Goal: Information Seeking & Learning: Get advice/opinions

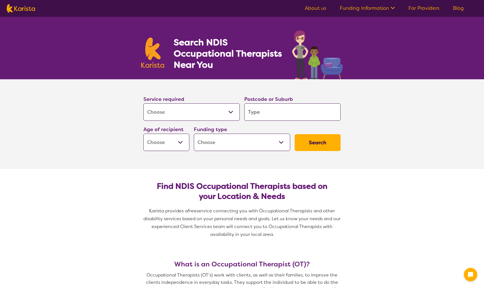
select select "[MEDICAL_DATA]"
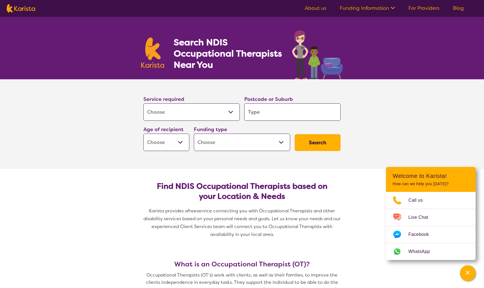
click at [274, 110] on input "search" at bounding box center [292, 111] width 96 height 17
type input "5"
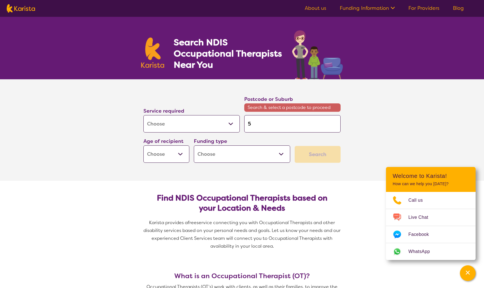
type input "50"
type input "508"
type input "5084"
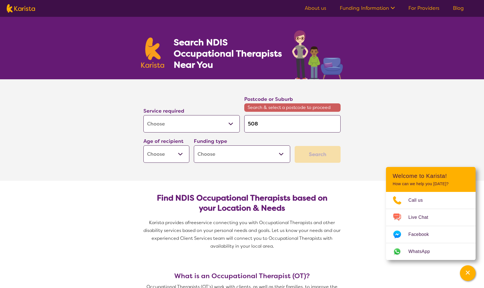
type input "5084"
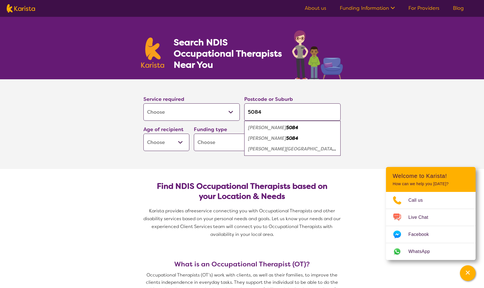
type input "5084"
click at [256, 138] on em "[PERSON_NAME]" at bounding box center [267, 138] width 38 height 6
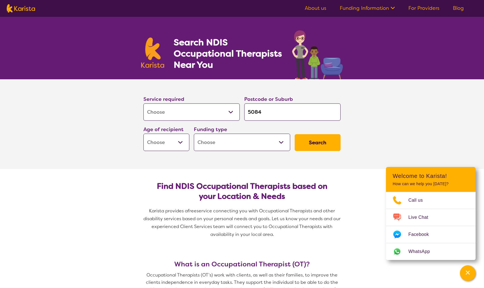
select select "AD"
select select "NDIS"
click at [310, 139] on button "Search" at bounding box center [318, 142] width 46 height 17
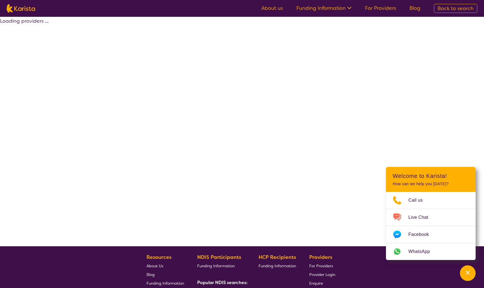
select select "by_score"
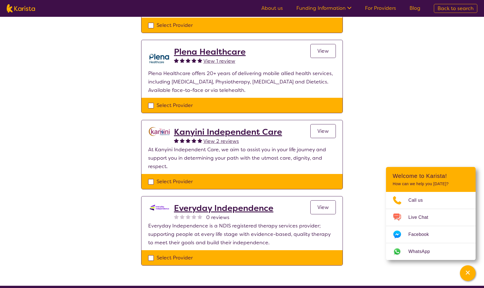
scroll to position [273, 0]
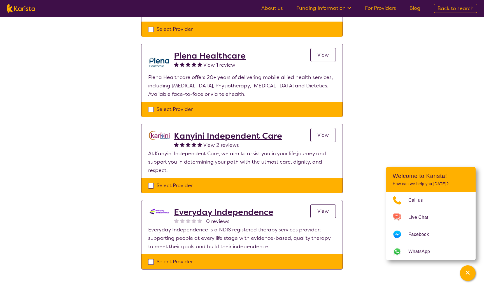
click at [217, 142] on span "View 2 reviews" at bounding box center [221, 145] width 36 height 7
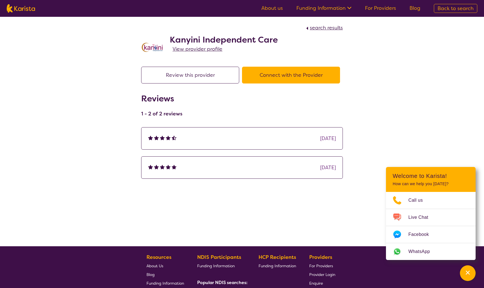
click at [320, 29] on span "search results" at bounding box center [326, 27] width 33 height 7
select select "by_score"
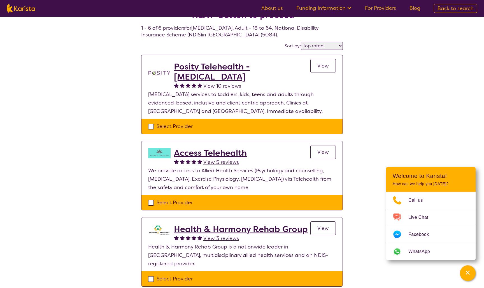
scroll to position [23, 0]
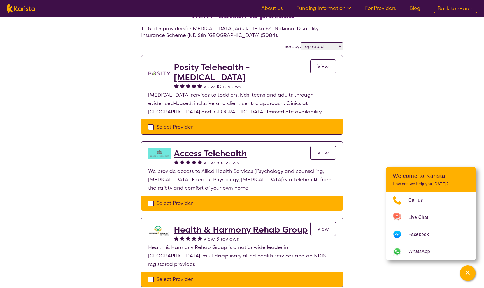
click at [326, 68] on span "View" at bounding box center [322, 66] width 11 height 7
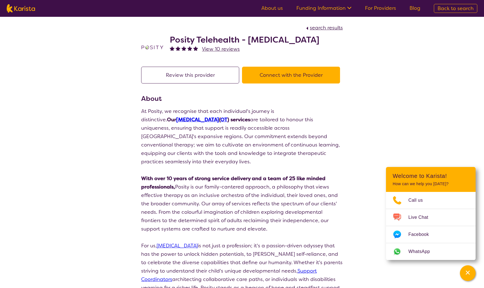
click at [325, 27] on span "search results" at bounding box center [326, 27] width 33 height 7
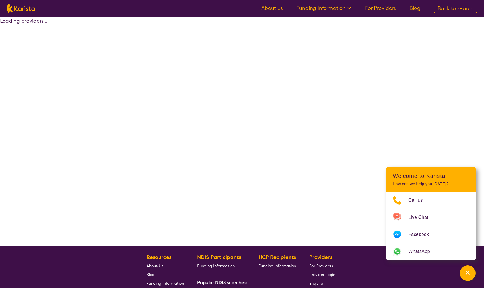
select select "by_score"
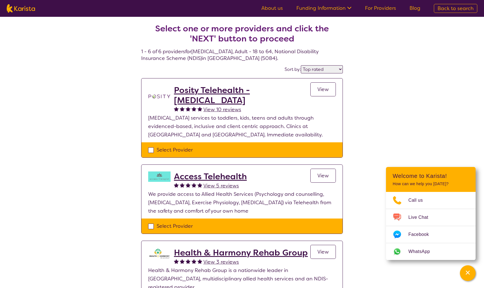
click at [328, 178] on span "View" at bounding box center [322, 175] width 11 height 7
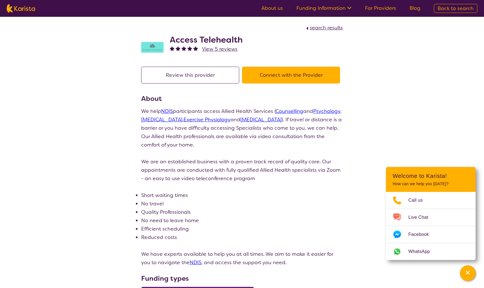
click at [320, 28] on span "search results" at bounding box center [326, 27] width 33 height 7
select select "by_score"
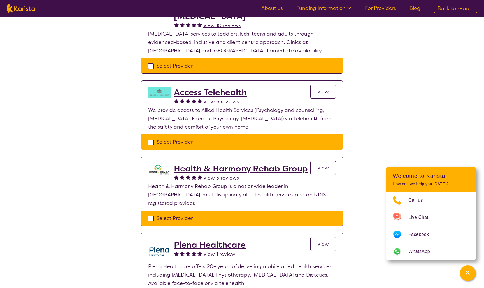
scroll to position [84, 0]
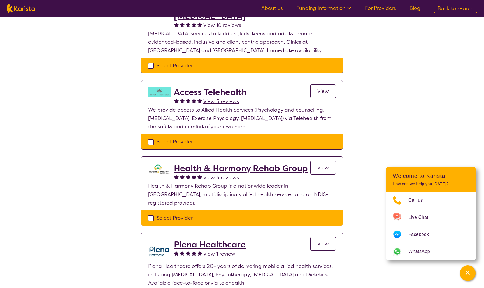
click at [327, 169] on span "View" at bounding box center [322, 167] width 11 height 7
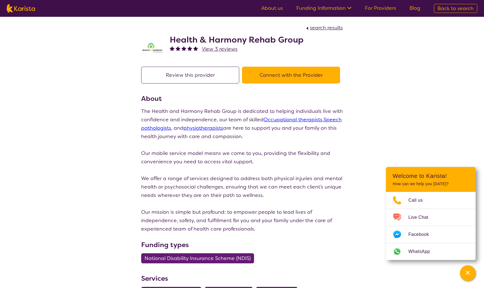
click at [326, 28] on span "search results" at bounding box center [326, 27] width 33 height 7
select select "by_score"
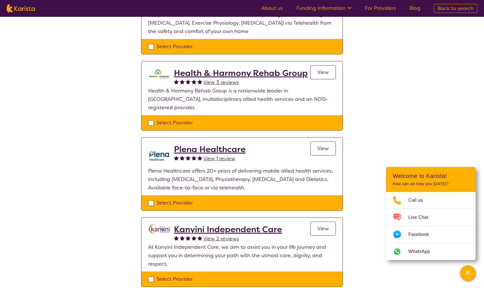
scroll to position [180, 0]
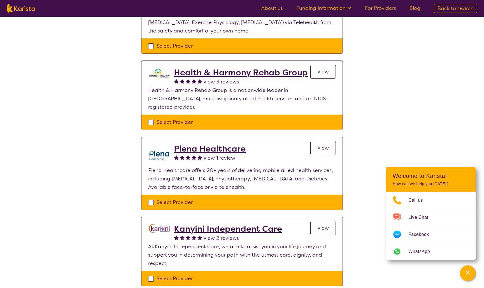
click at [322, 145] on span "View" at bounding box center [322, 148] width 11 height 7
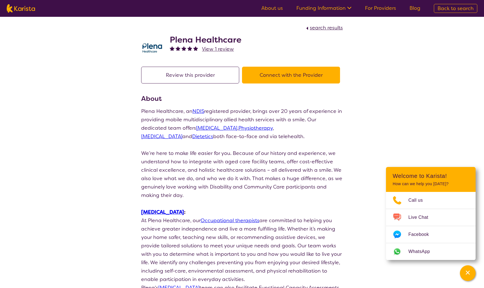
click at [328, 28] on span "search results" at bounding box center [326, 27] width 33 height 7
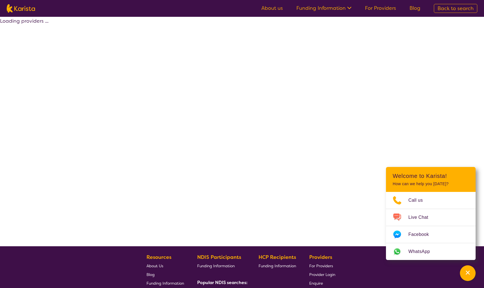
select select "by_score"
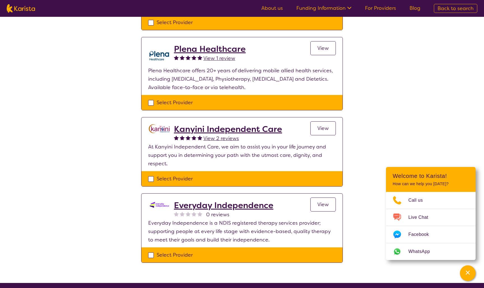
scroll to position [291, 0]
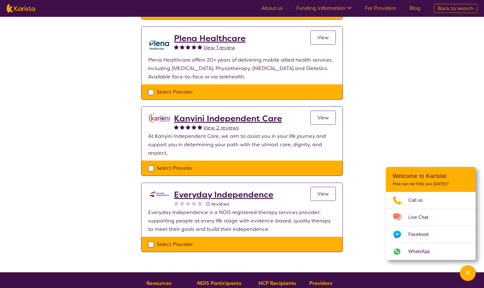
click at [262, 113] on h2 "Kanyini Independent Care" at bounding box center [228, 118] width 108 height 10
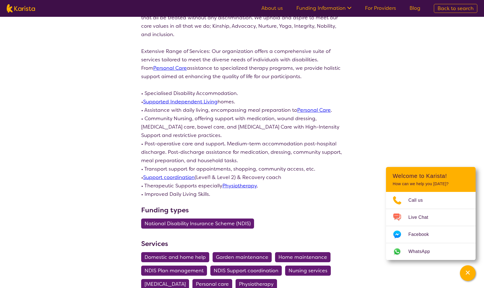
scroll to position [292, 0]
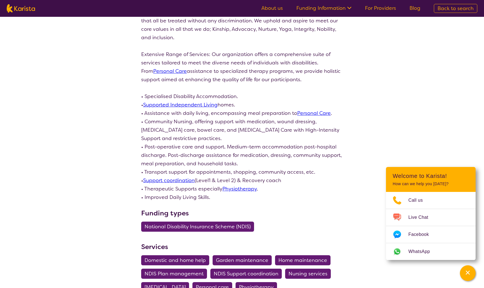
click at [205, 225] on span "National Disability Insurance Scheme (NDIS)" at bounding box center [198, 227] width 106 height 10
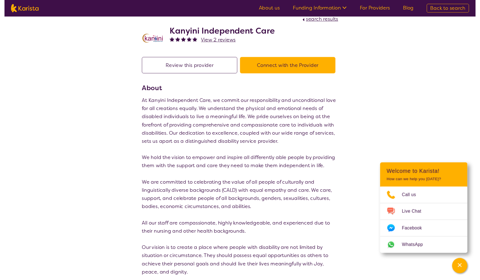
scroll to position [9, 0]
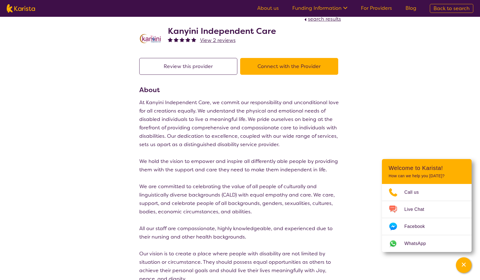
click at [317, 20] on span "search results" at bounding box center [324, 19] width 33 height 7
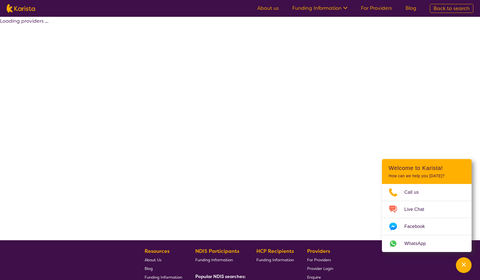
select select "by_score"
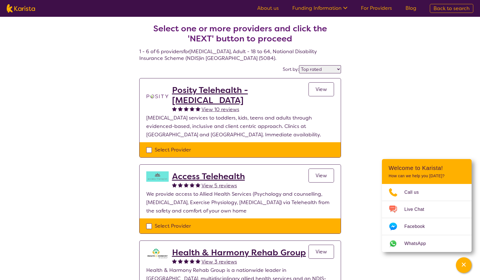
scroll to position [9, 0]
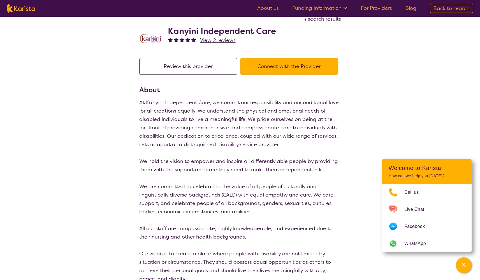
scroll to position [291, 0]
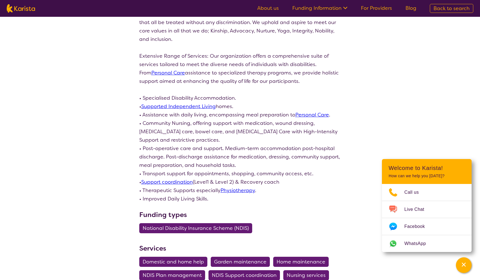
select select "by_score"
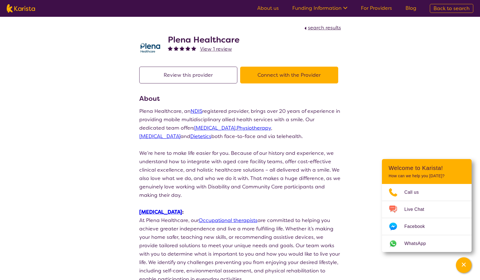
scroll to position [180, 0]
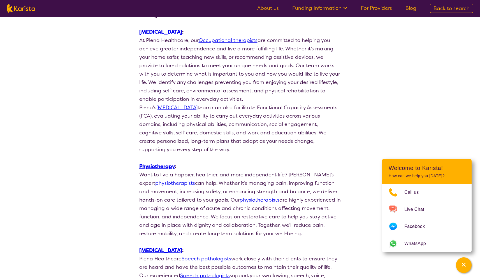
select select "by_score"
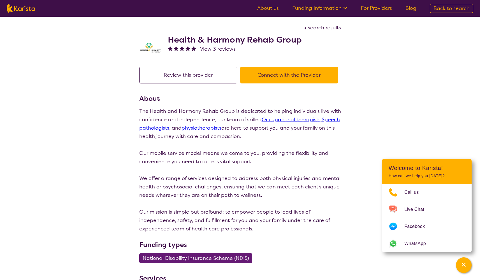
select select "by_score"
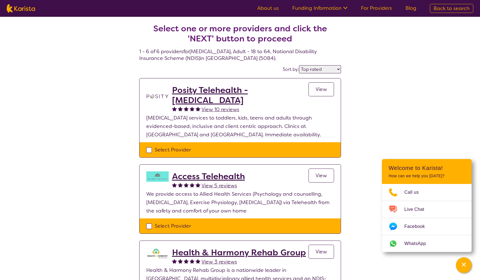
scroll to position [84, 0]
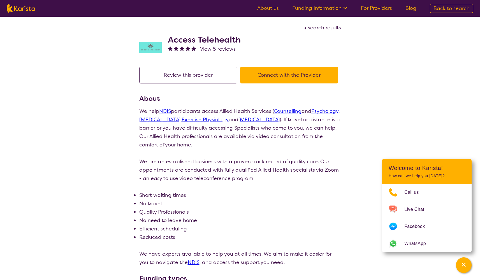
select select "by_score"
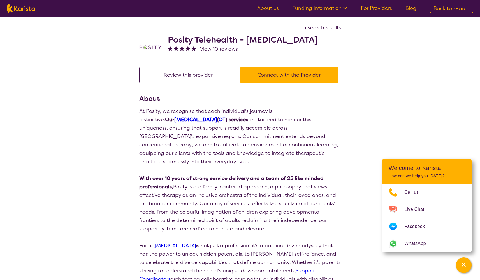
select select "by_score"
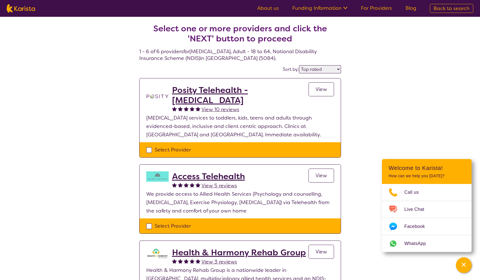
scroll to position [23, 0]
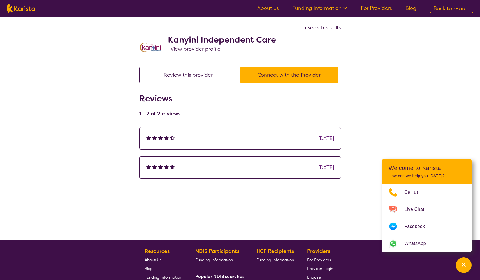
select select "by_score"
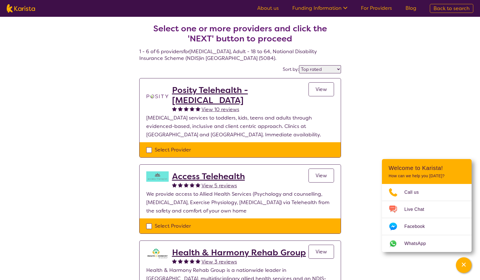
scroll to position [273, 0]
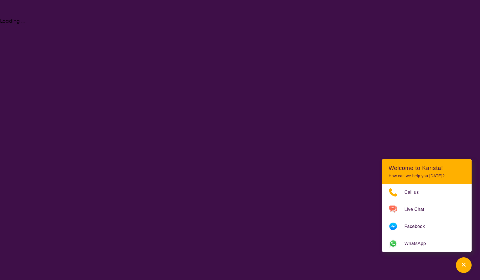
select select "[MEDICAL_DATA]"
select select "AD"
select select "NDIS"
select select "[MEDICAL_DATA]"
select select "AD"
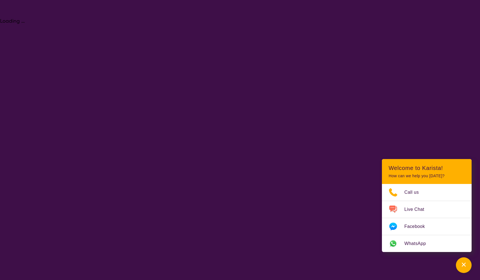
select select "NDIS"
